Goal: Task Accomplishment & Management: Manage account settings

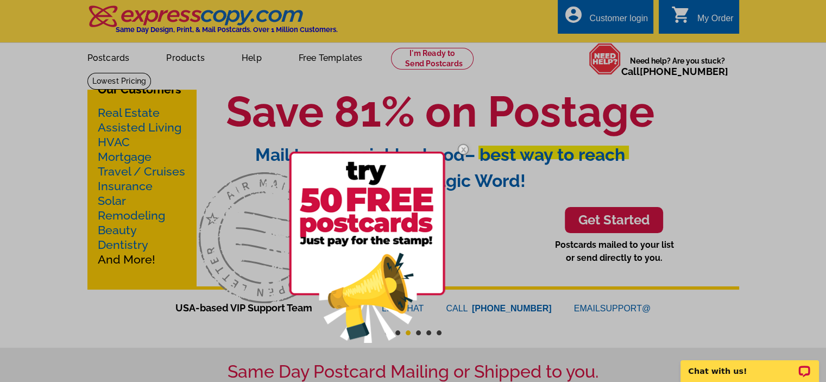
click at [461, 145] on img at bounding box center [462, 149] width 31 height 31
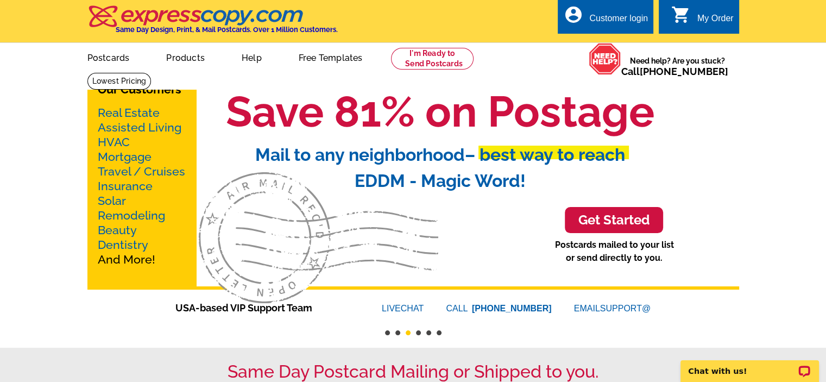
click at [606, 22] on div "Customer login" at bounding box center [618, 21] width 59 height 15
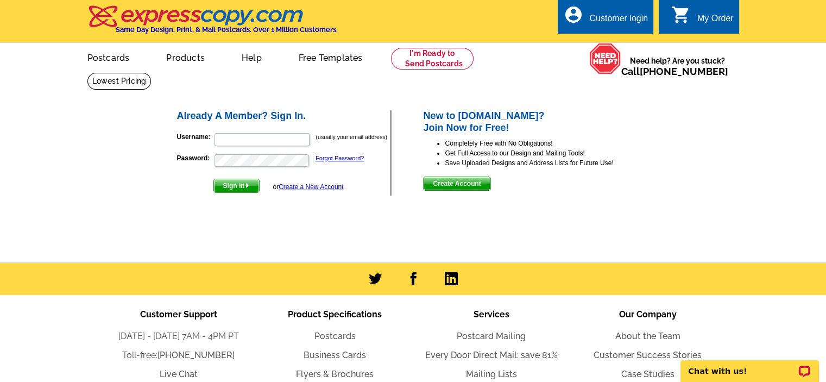
type input "jim@jimstevenson.com"
click at [241, 187] on span "Sign In" at bounding box center [236, 185] width 45 height 13
